Goal: Task Accomplishment & Management: Manage account settings

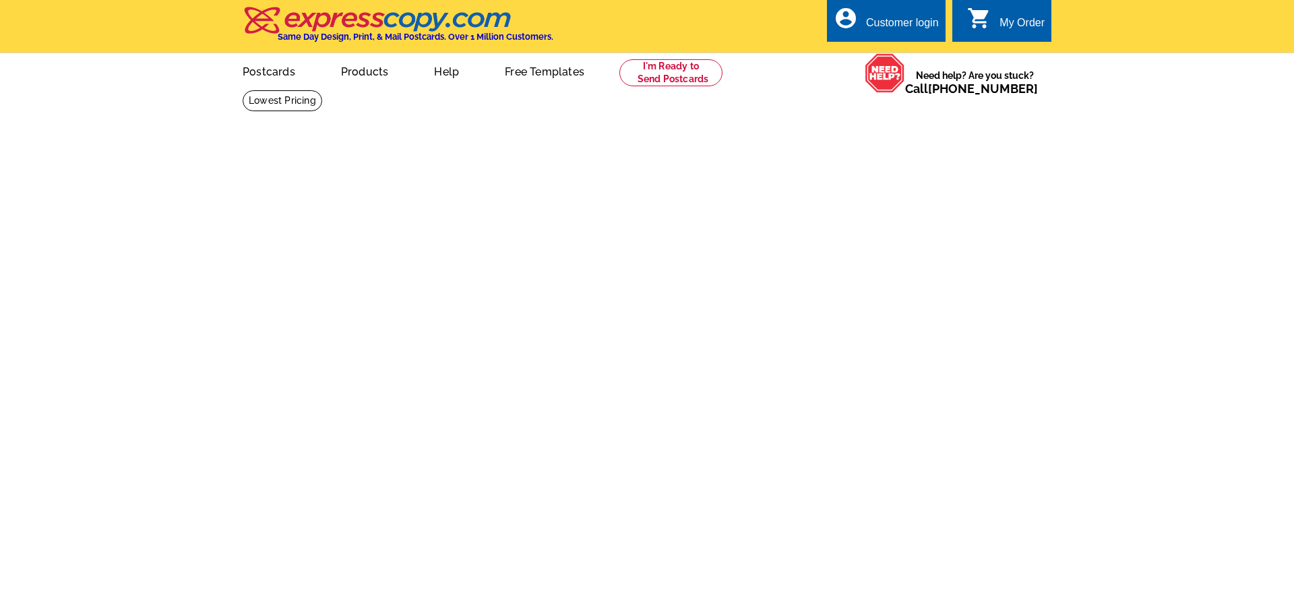
click at [891, 19] on div "Customer login" at bounding box center [902, 26] width 73 height 19
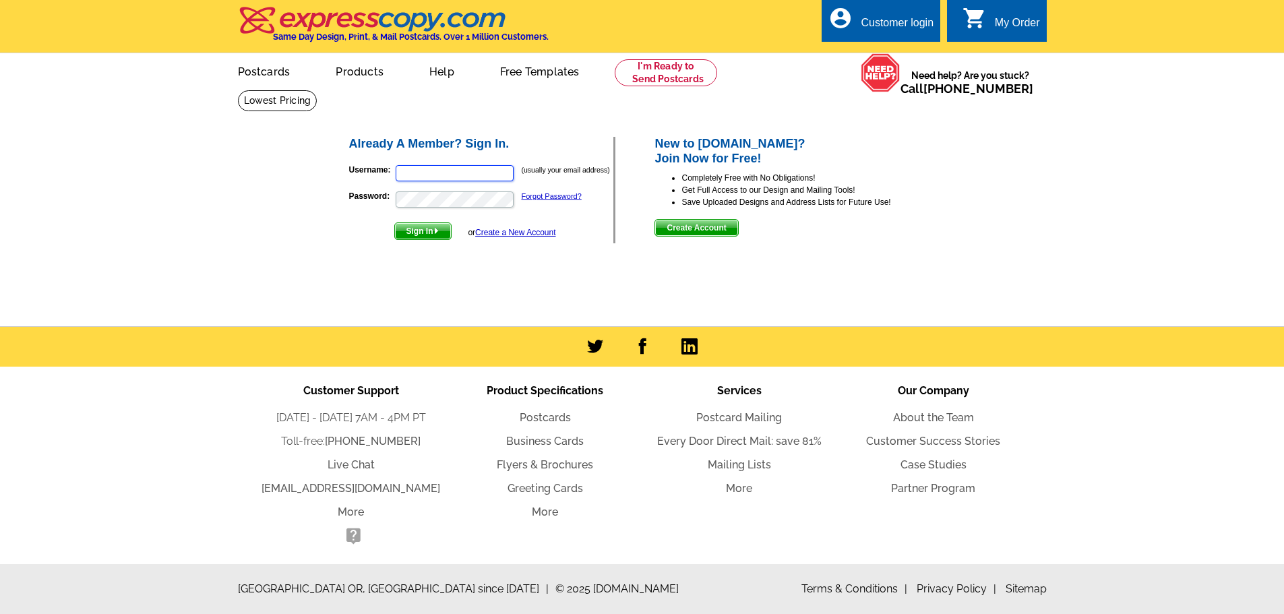
click at [471, 173] on input "Username:" at bounding box center [455, 173] width 118 height 16
type input "[EMAIL_ADDRESS][DOMAIN_NAME]"
click at [394, 222] on button "Sign In" at bounding box center [422, 231] width 57 height 18
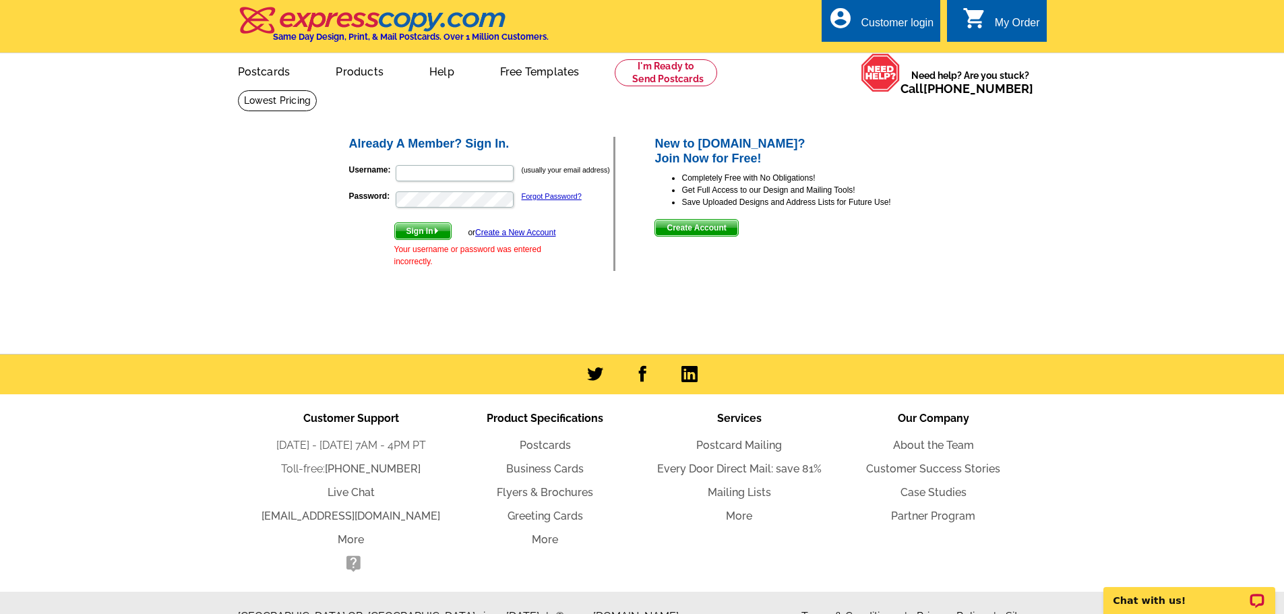
click at [481, 187] on form "Username: (usually your email address) Password: Forgot Password? Sign In or Cr…" at bounding box center [481, 213] width 265 height 110
click at [483, 177] on input "Username:" at bounding box center [455, 173] width 118 height 16
type input "[EMAIL_ADDRESS][DOMAIN_NAME]"
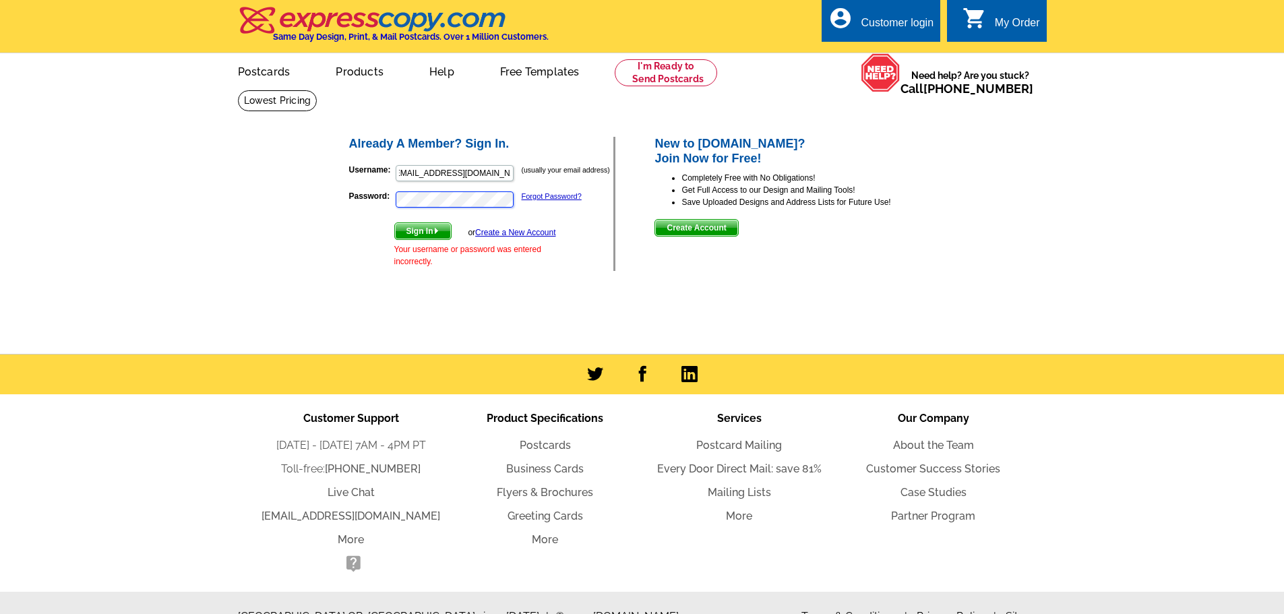
scroll to position [0, 0]
click at [394, 222] on button "Sign In" at bounding box center [422, 231] width 57 height 18
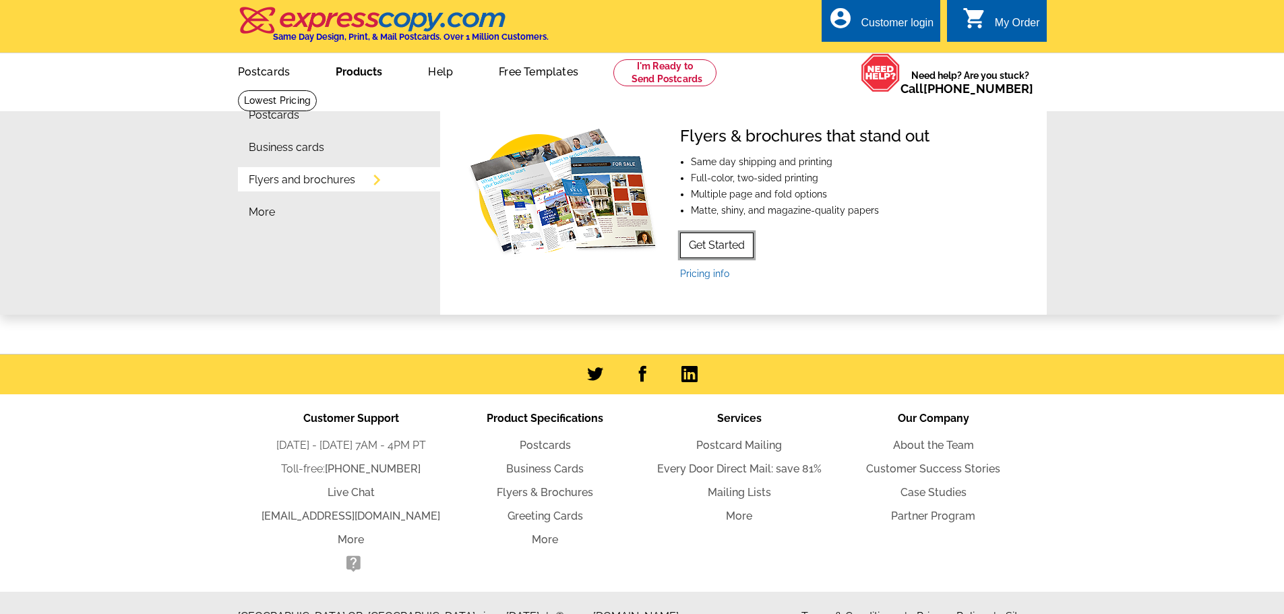
click at [738, 246] on link "Get Started" at bounding box center [716, 246] width 73 height 26
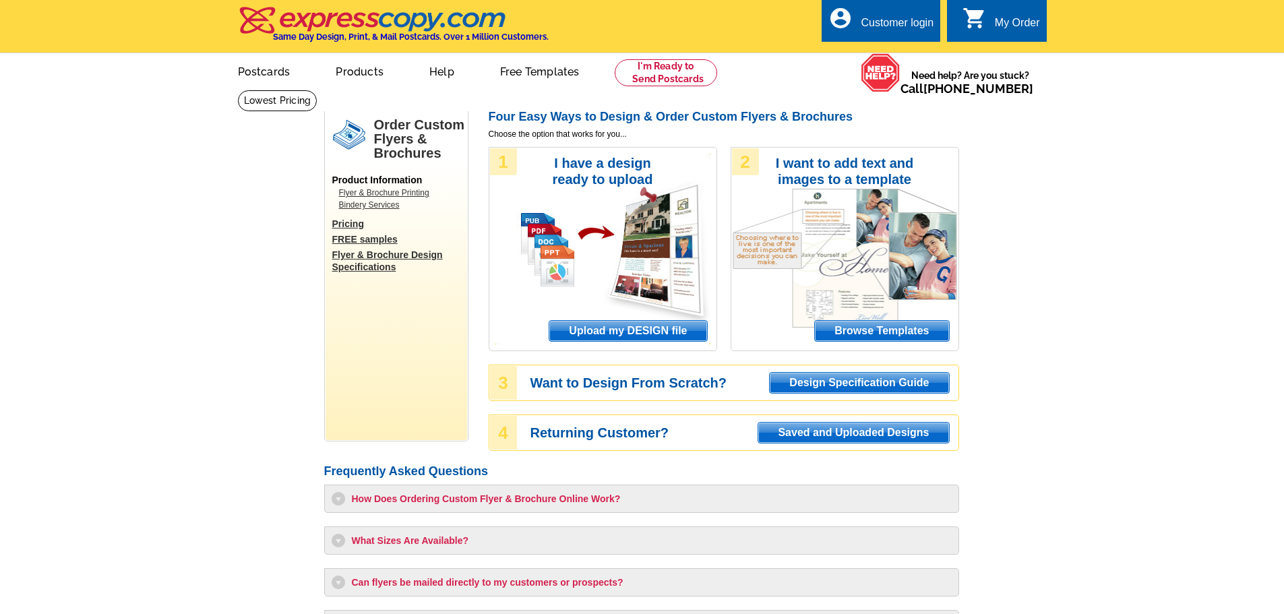
click at [878, 20] on div "Customer login" at bounding box center [897, 26] width 73 height 19
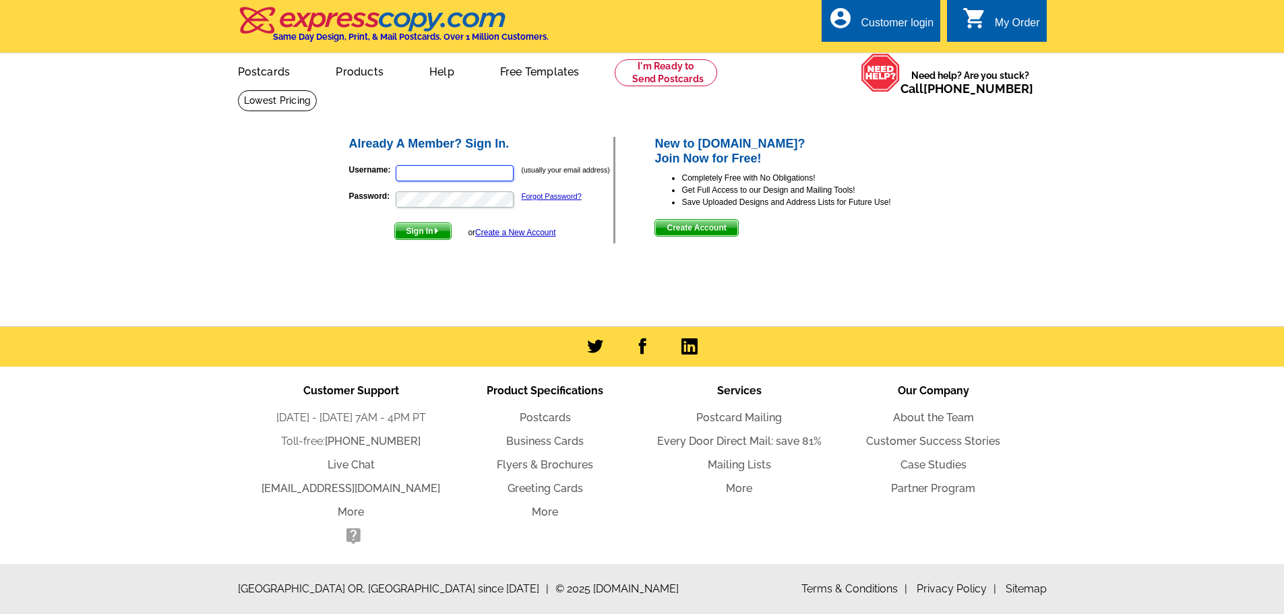
click at [483, 173] on input "Username:" at bounding box center [455, 173] width 118 height 16
type input "[EMAIL_ADDRESS][DOMAIN_NAME]"
click at [429, 230] on span "Sign In" at bounding box center [423, 231] width 56 height 16
